Goal: Book appointment/travel/reservation

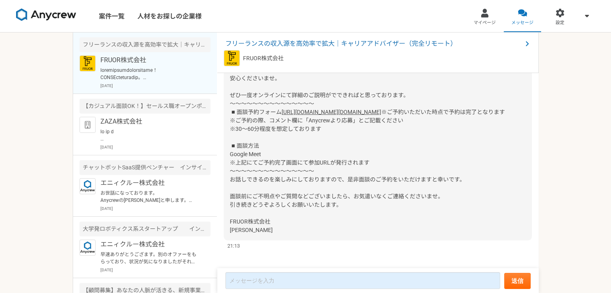
scroll to position [170, 0]
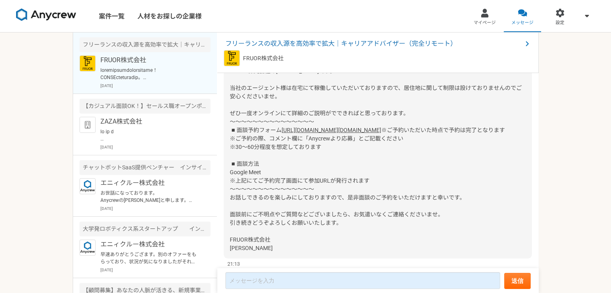
click at [301, 133] on link "[URL][DOMAIN_NAME][DOMAIN_NAME]" at bounding box center [332, 130] width 100 height 6
drag, startPoint x: 268, startPoint y: 154, endPoint x: 358, endPoint y: 154, distance: 90.0
click at [358, 154] on span "※ご予約いただいた時点で予約は完了となります ※ご予約の際、コメント欄に「Anycrewより応募」とご記載ください ※30〜60分程度を想定しております ◾️…" at bounding box center [367, 189] width 275 height 125
copy span "コメント欄に「Anycrewより応募」"
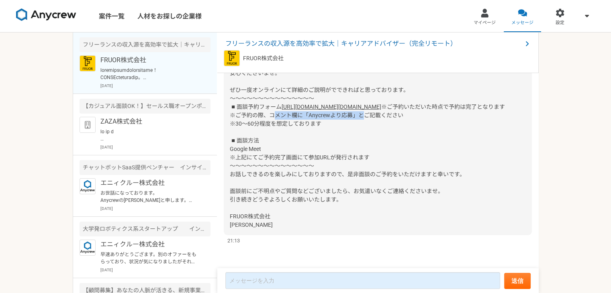
scroll to position [211, 0]
drag, startPoint x: 254, startPoint y: 227, endPoint x: 241, endPoint y: 221, distance: 13.7
click at [227, 217] on div "ご興味も持っていただきありがとうございます！ FRUOR株式会社の[PERSON_NAME]です。 当社のエージェント様は在宅にて稼働していただいておりますの…" at bounding box center [378, 132] width 308 height 206
copy span "FRUOR株式会社 [PERSON_NAME]"
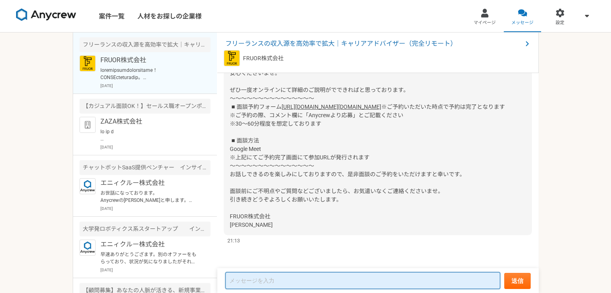
click at [246, 278] on textarea at bounding box center [362, 280] width 275 height 17
paste textarea "FRUOR株式会社 [PERSON_NAME]"
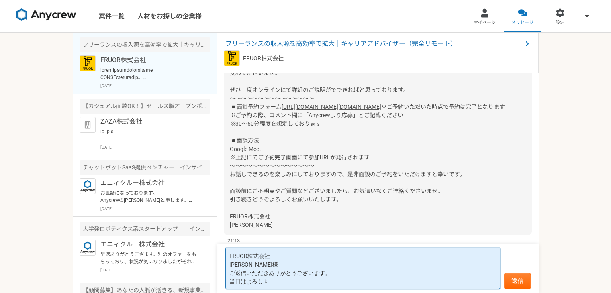
drag, startPoint x: 351, startPoint y: 158, endPoint x: 286, endPoint y: 285, distance: 142.3
click at [286, 285] on textarea "FRUOR株式会社 [PERSON_NAME]様 ご返信いただきありがとうございます。 当日はよろしｋ" at bounding box center [362, 268] width 275 height 41
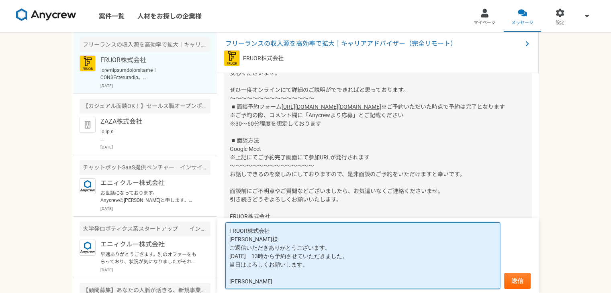
type textarea "FRUOR株式会社 [PERSON_NAME]様 ご返信いただきありがとうございます。 [DATE]　13時から予約させていただきました。 当日はよろしくお願…"
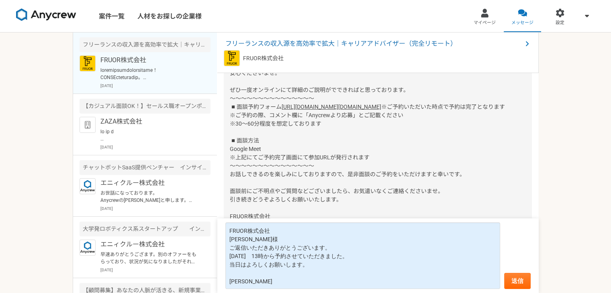
click at [530, 277] on form "FRUOR株式会社 [PERSON_NAME]様 ご返信いただきありがとうございます。 [DATE]　13時から予約させていただきました。 当日はよろしくお願…" at bounding box center [377, 256] width 321 height 75
click at [520, 277] on button "送信" at bounding box center [517, 281] width 27 height 16
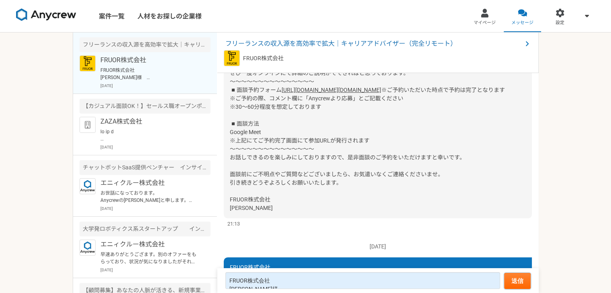
scroll to position [320, 0]
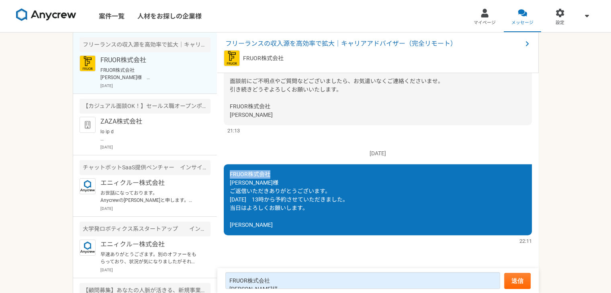
drag, startPoint x: 276, startPoint y: 174, endPoint x: 228, endPoint y: 175, distance: 48.6
click at [228, 175] on div "FRUOR株式会社 [PERSON_NAME]様 ご返信いただきありがとうございます。 [DATE]　13時から予約させていただきました。 当日はよろしくお願…" at bounding box center [378, 199] width 308 height 71
copy span "FRUOR株式会社"
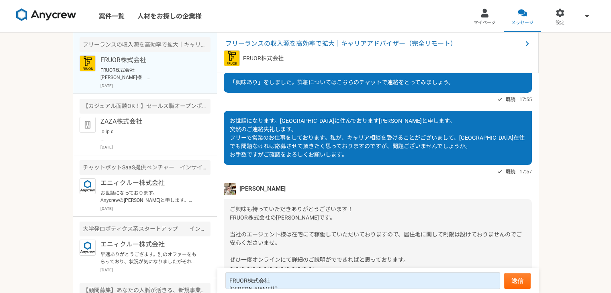
scroll to position [0, 0]
